Goal: Information Seeking & Learning: Learn about a topic

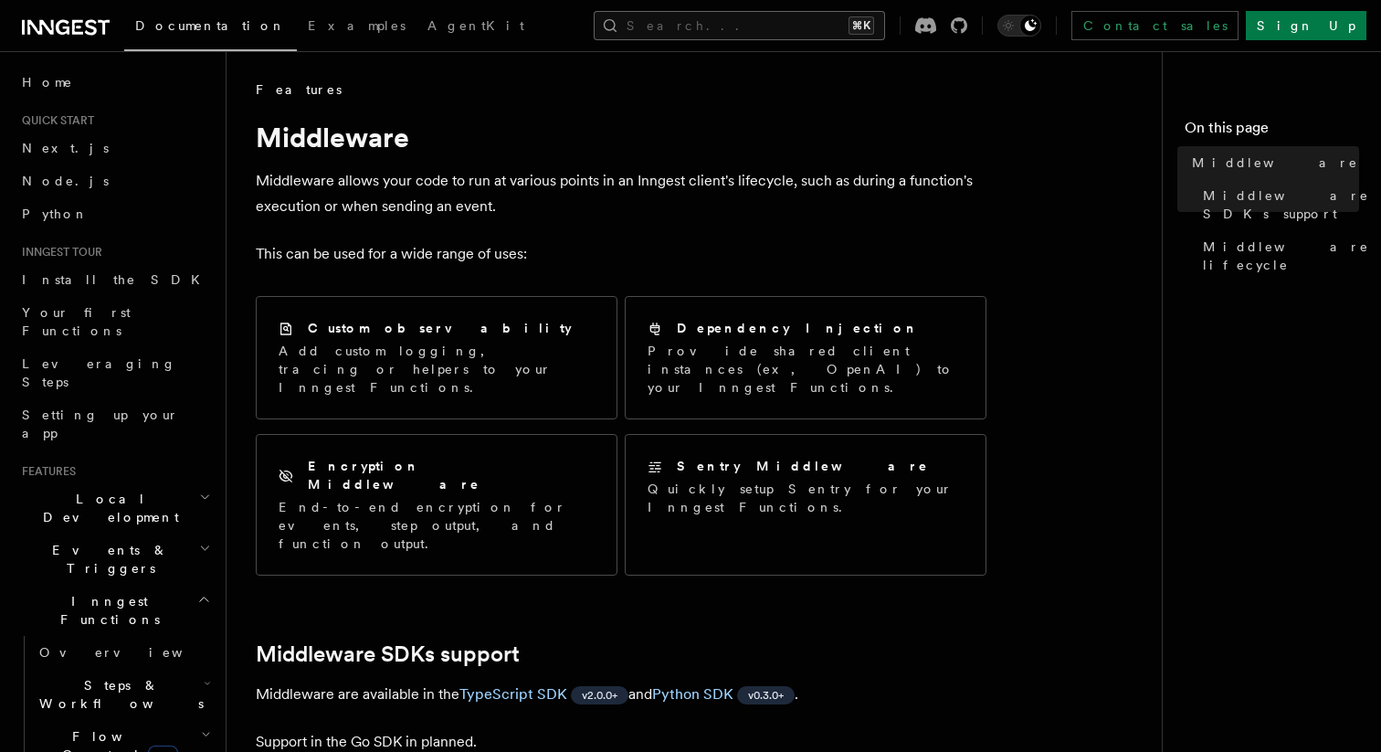
click at [755, 25] on button "Search... ⌘K" at bounding box center [739, 25] width 291 height 29
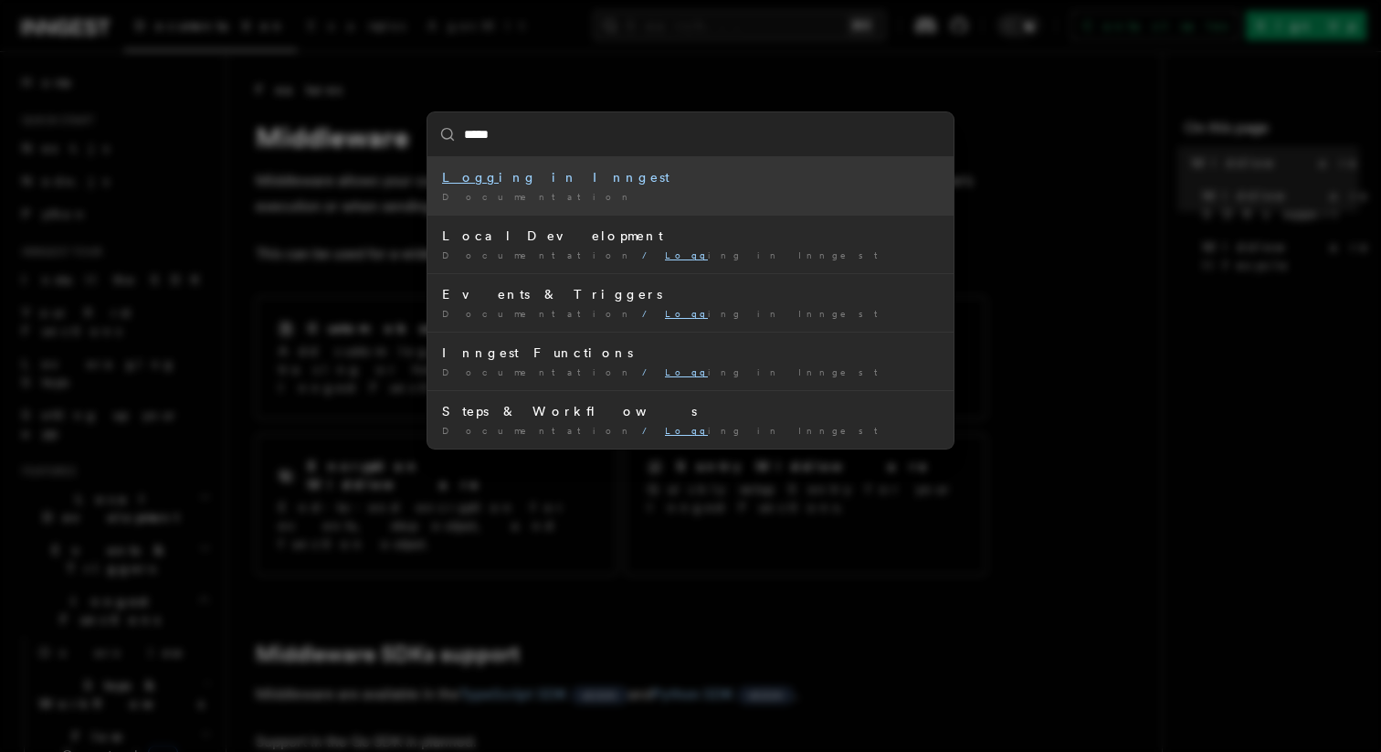
type input "******"
click at [659, 185] on mark "logger" at bounding box center [689, 177] width 61 height 15
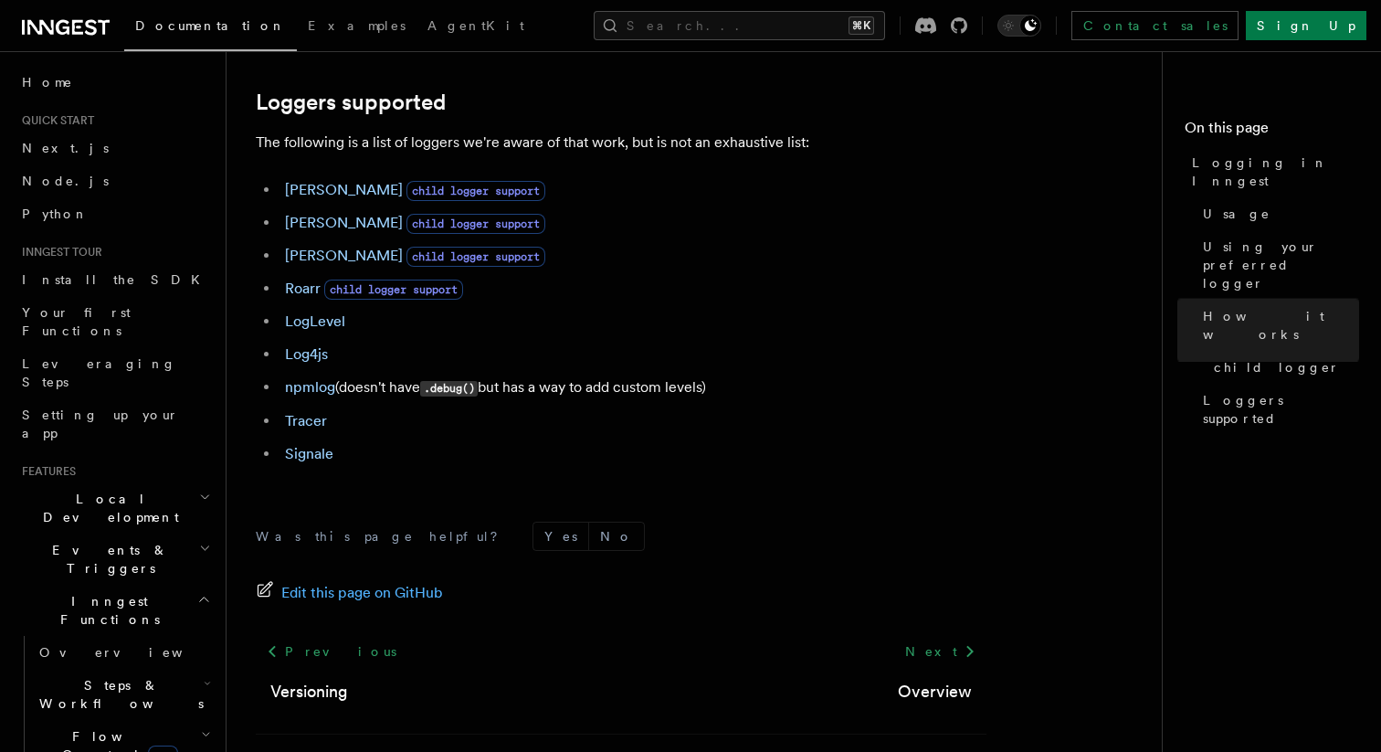
scroll to position [2635, 0]
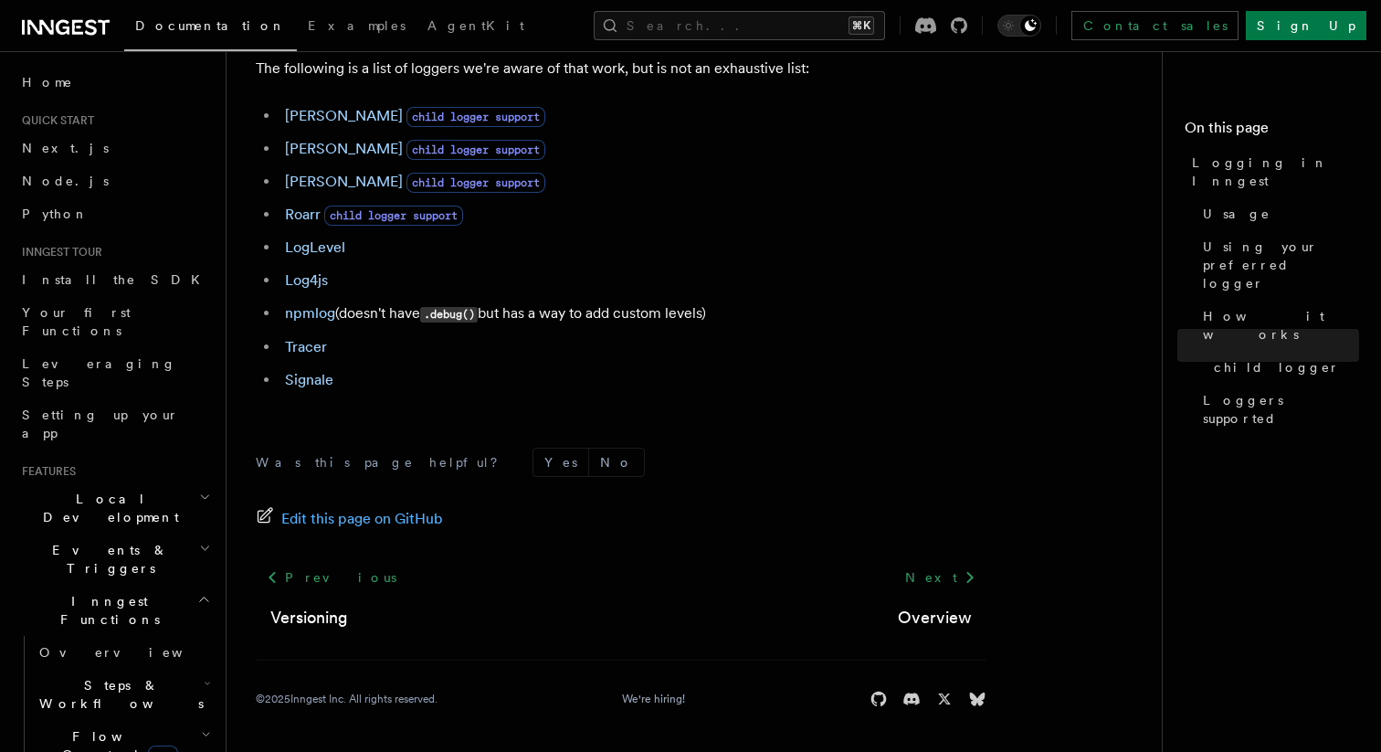
click at [660, 251] on li "LogLevel" at bounding box center [633, 248] width 707 height 26
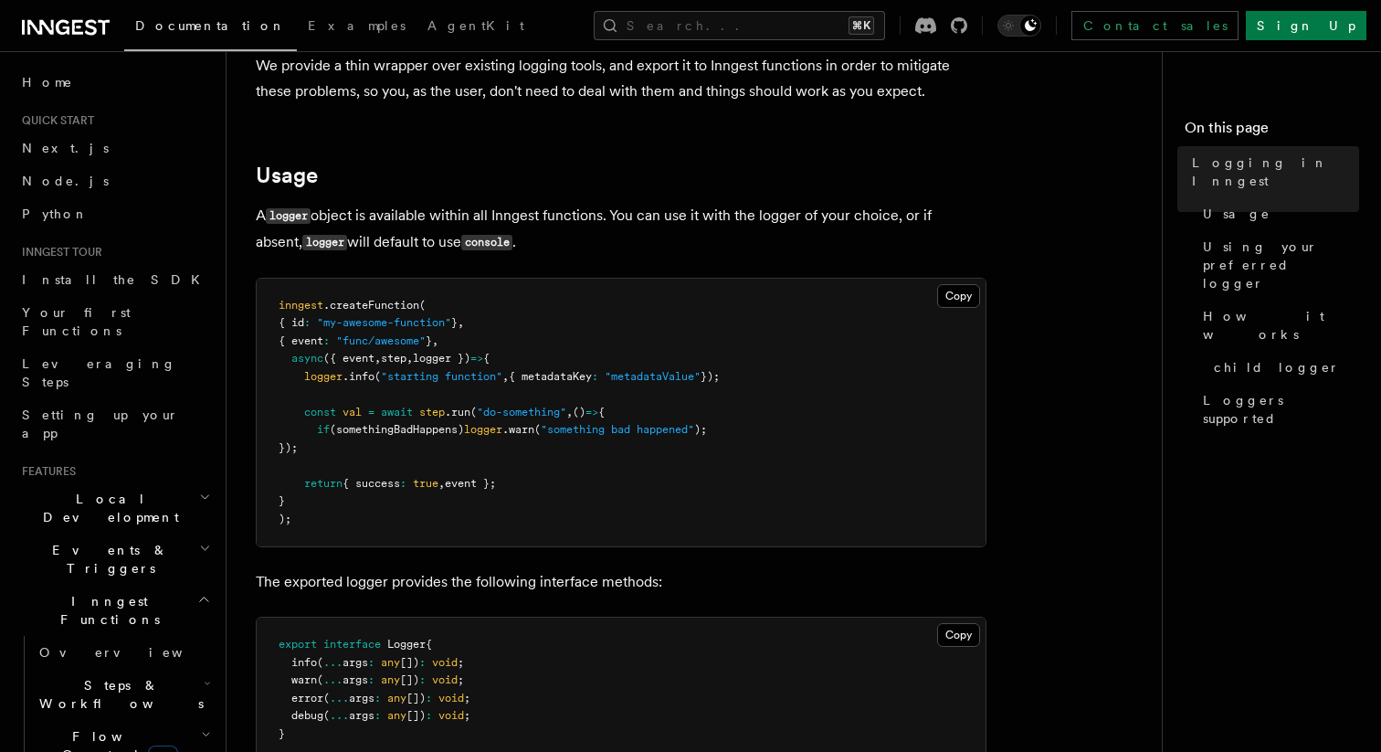
scroll to position [592, 0]
